Goal: Information Seeking & Learning: Learn about a topic

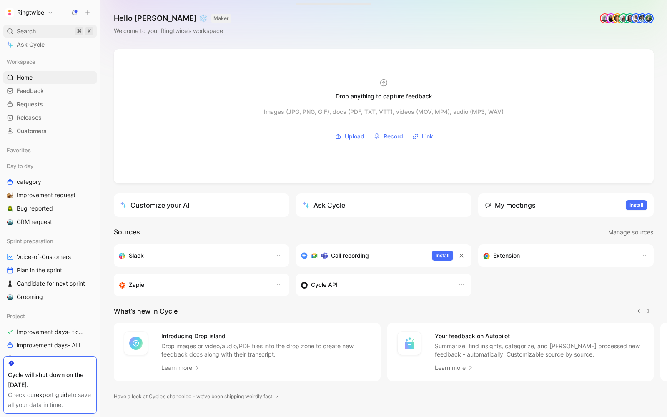
click at [21, 28] on span "Search" at bounding box center [26, 31] width 19 height 10
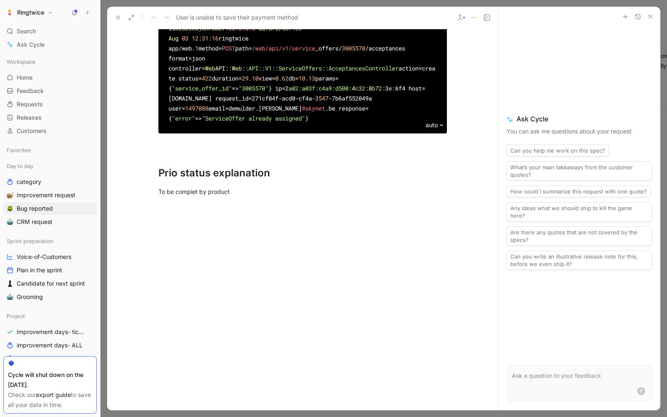
scroll to position [1363, 0]
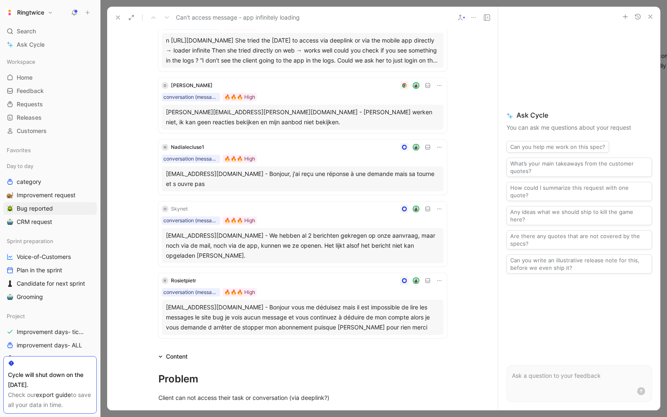
scroll to position [459, 0]
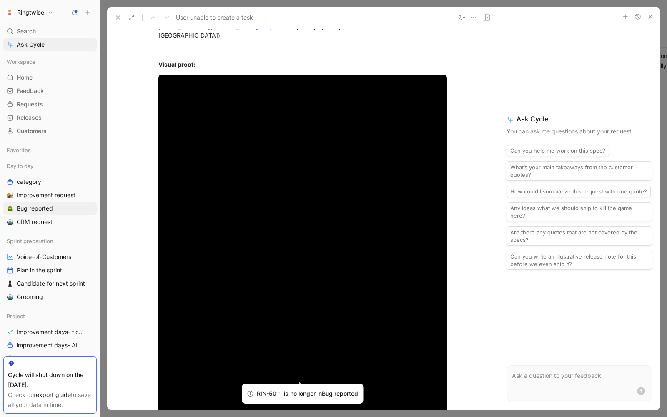
scroll to position [652, 0]
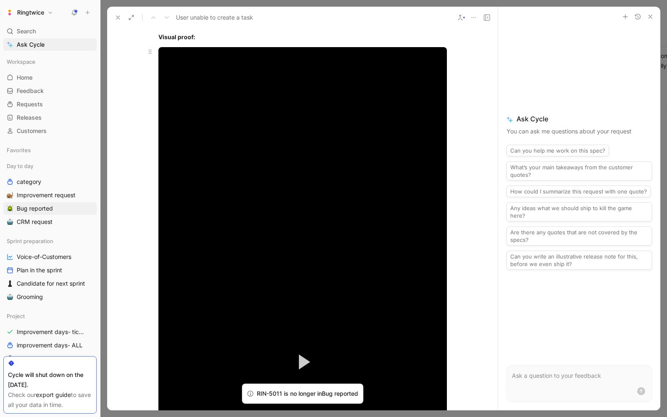
click at [239, 260] on video "Video Player" at bounding box center [303, 362] width 289 height 630
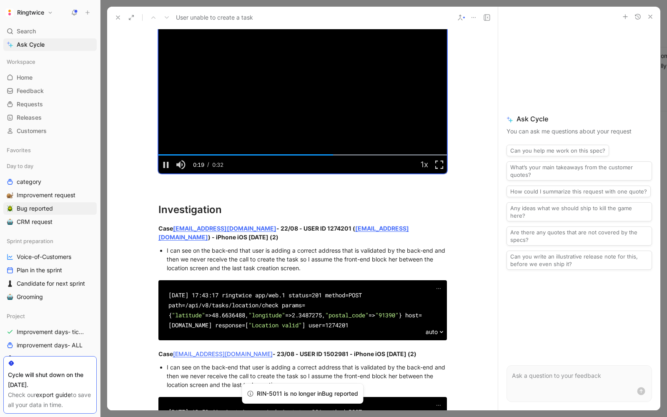
scroll to position [987, 0]
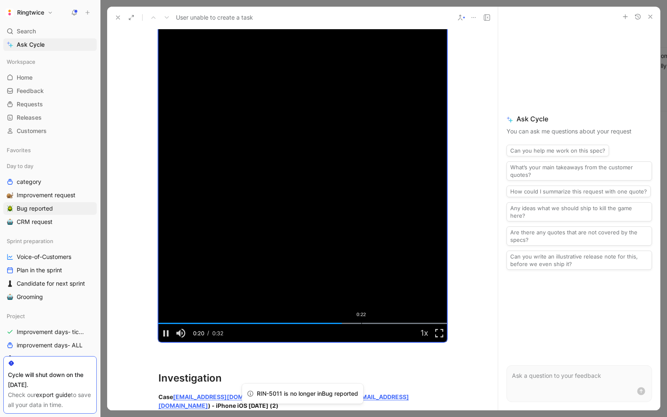
click at [362, 323] on div "Loaded : 100.00% 0:22 0:20" at bounding box center [303, 323] width 289 height 1
click at [387, 323] on div "Loaded : 100.00% 0:24 0:22" at bounding box center [303, 323] width 289 height 1
click at [407, 323] on div "Loaded : 100.00% 0:27 0:25" at bounding box center [303, 323] width 289 height 1
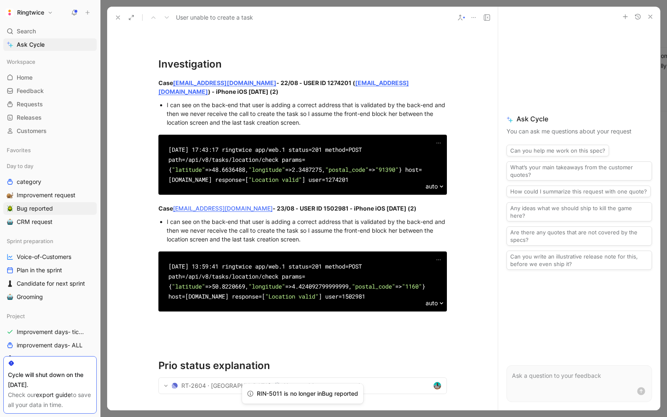
scroll to position [1301, 0]
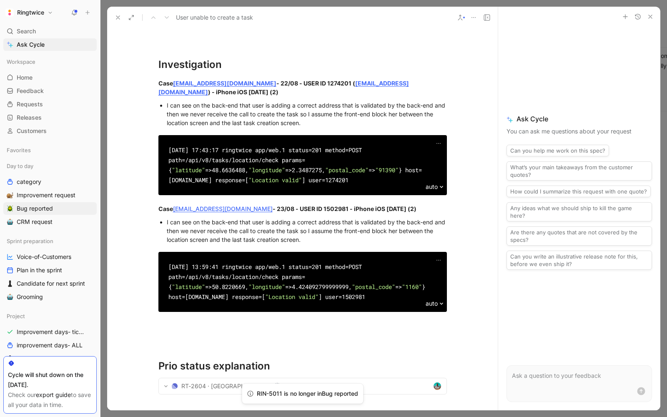
click at [271, 221] on div "I can see on the back-end that user is adding a correct address that is validat…" at bounding box center [307, 231] width 280 height 26
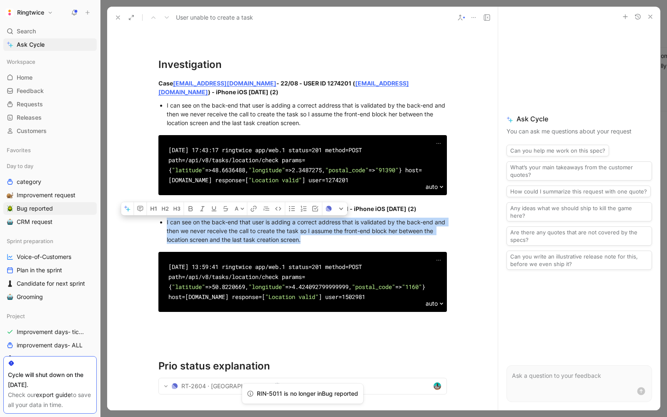
click at [317, 235] on div "I can see on the back-end that user is adding a correct address that is validat…" at bounding box center [307, 231] width 280 height 26
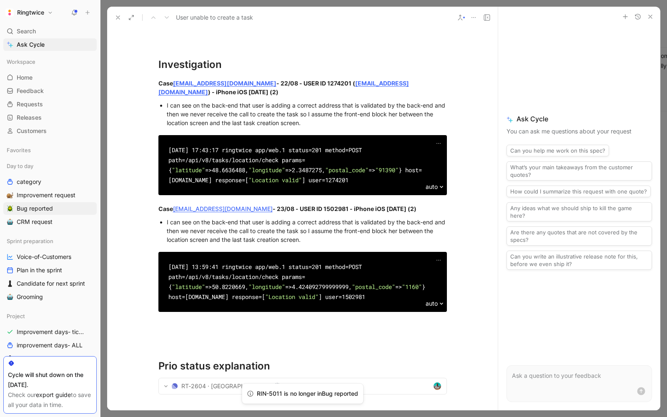
drag, startPoint x: 259, startPoint y: 199, endPoint x: 273, endPoint y: 199, distance: 14.2
click at [273, 205] on strong "- 23/08 - USER ID 1502981 - iPhone iOS 4.9.17 (2)" at bounding box center [345, 208] width 144 height 7
click at [225, 321] on div at bounding box center [303, 325] width 289 height 9
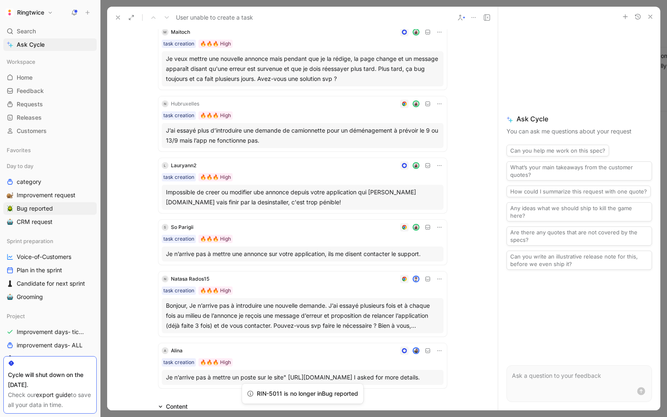
scroll to position [0, 0]
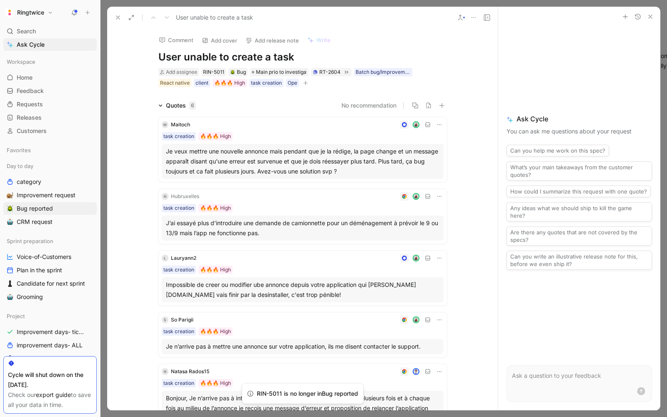
click at [118, 21] on button at bounding box center [118, 18] width 12 height 12
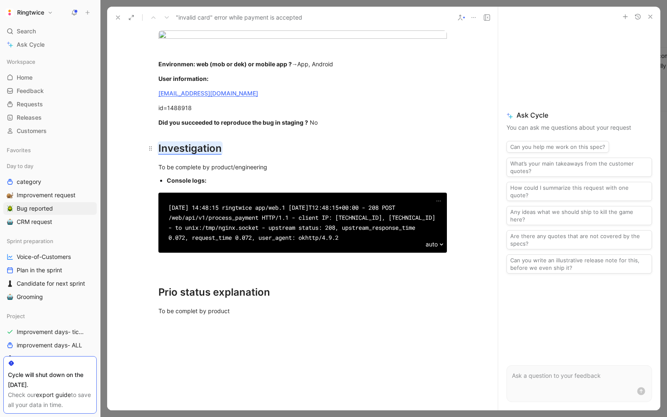
scroll to position [378, 0]
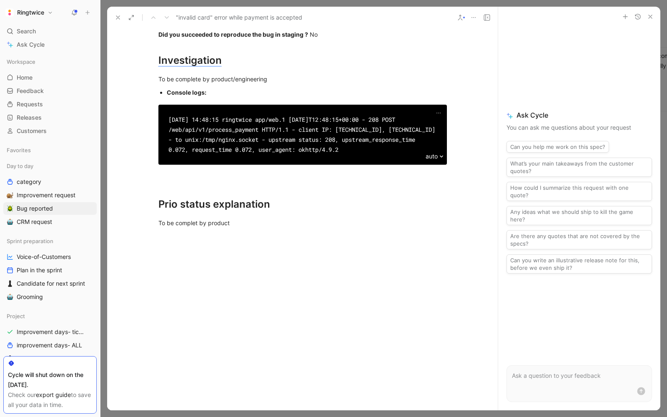
click at [119, 16] on icon at bounding box center [118, 17] width 7 height 7
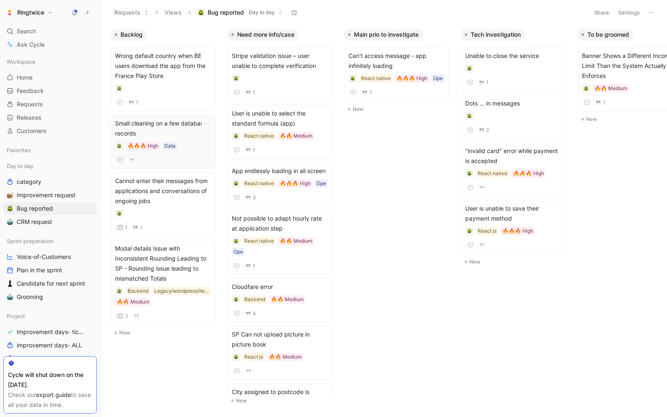
click at [214, 165] on div "Small cleaning on a few database records 🔥🔥🔥 High Data" at bounding box center [163, 142] width 104 height 54
